Goal: Navigation & Orientation: Understand site structure

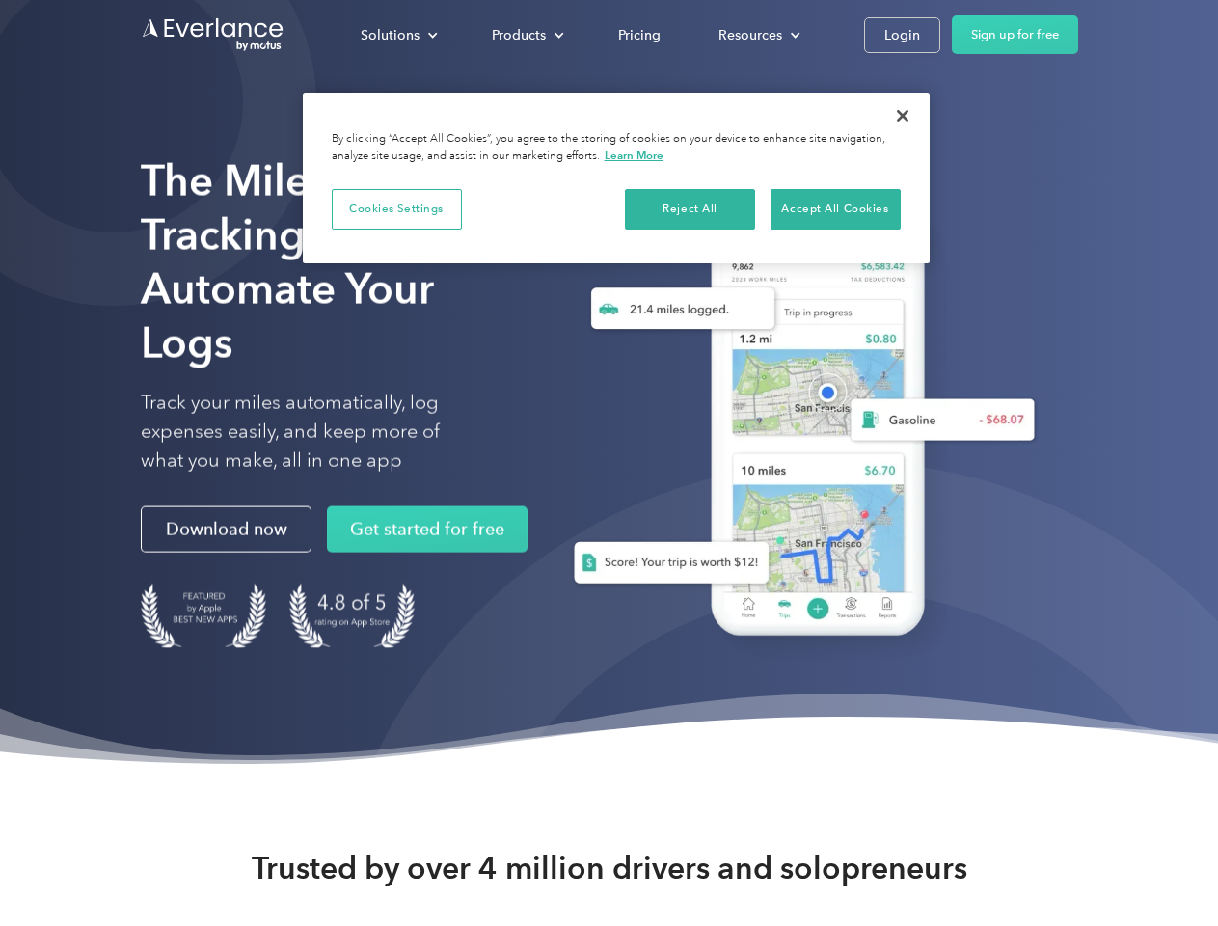
click at [398, 35] on div "Solutions" at bounding box center [390, 35] width 59 height 24
click at [526, 35] on div "Products" at bounding box center [519, 35] width 54 height 24
click at [757, 35] on div "Resources" at bounding box center [751, 35] width 64 height 24
click at [397, 208] on button "Cookies Settings" at bounding box center [397, 209] width 130 height 41
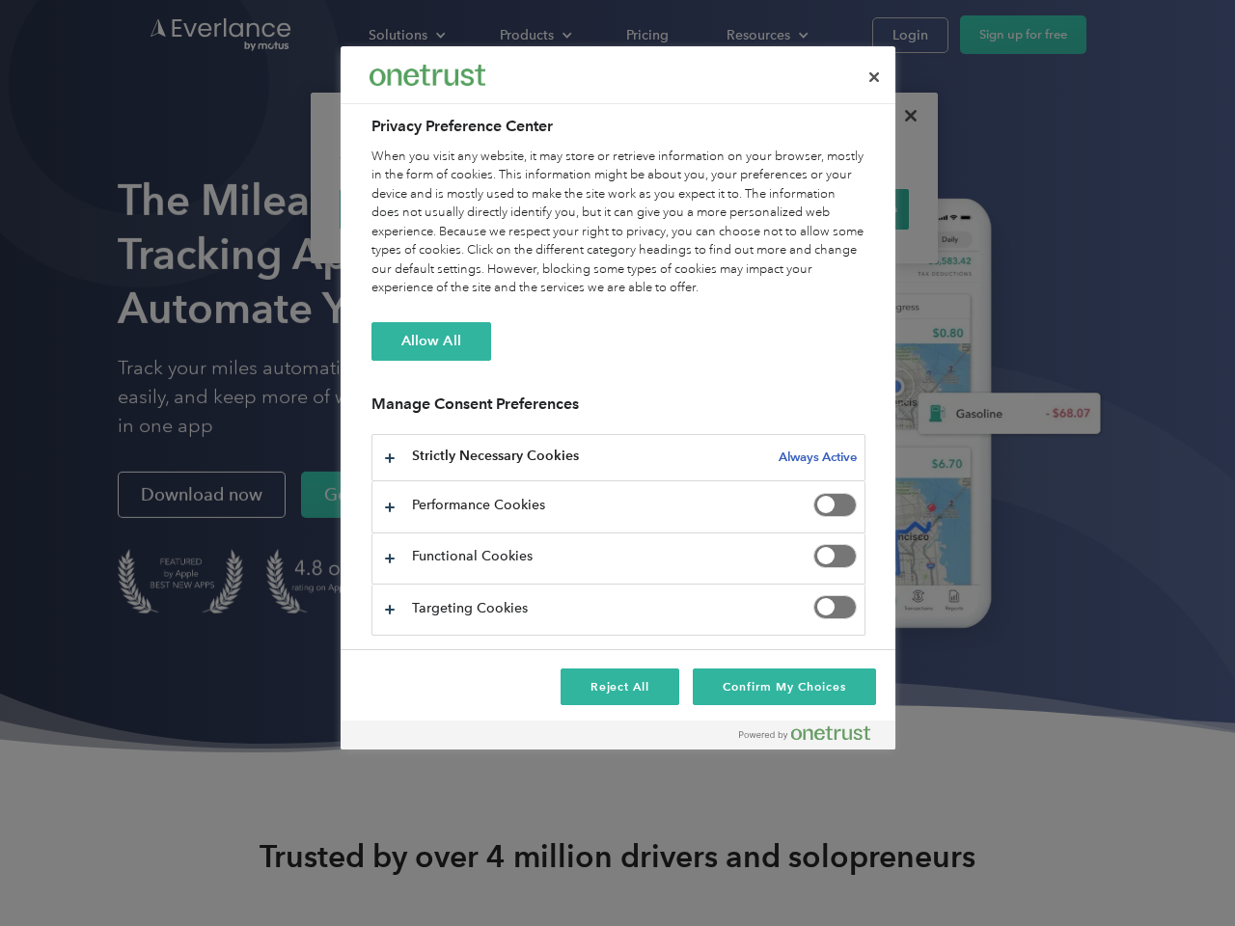
click at [691, 208] on div "When you visit any website, it may store or retrieve information on your browse…" at bounding box center [618, 223] width 494 height 150
click at [835, 208] on div "When you visit any website, it may store or retrieve information on your browse…" at bounding box center [618, 223] width 494 height 150
click at [903, 116] on div at bounding box center [617, 463] width 1235 height 926
